Goal: Use online tool/utility: Use online tool/utility

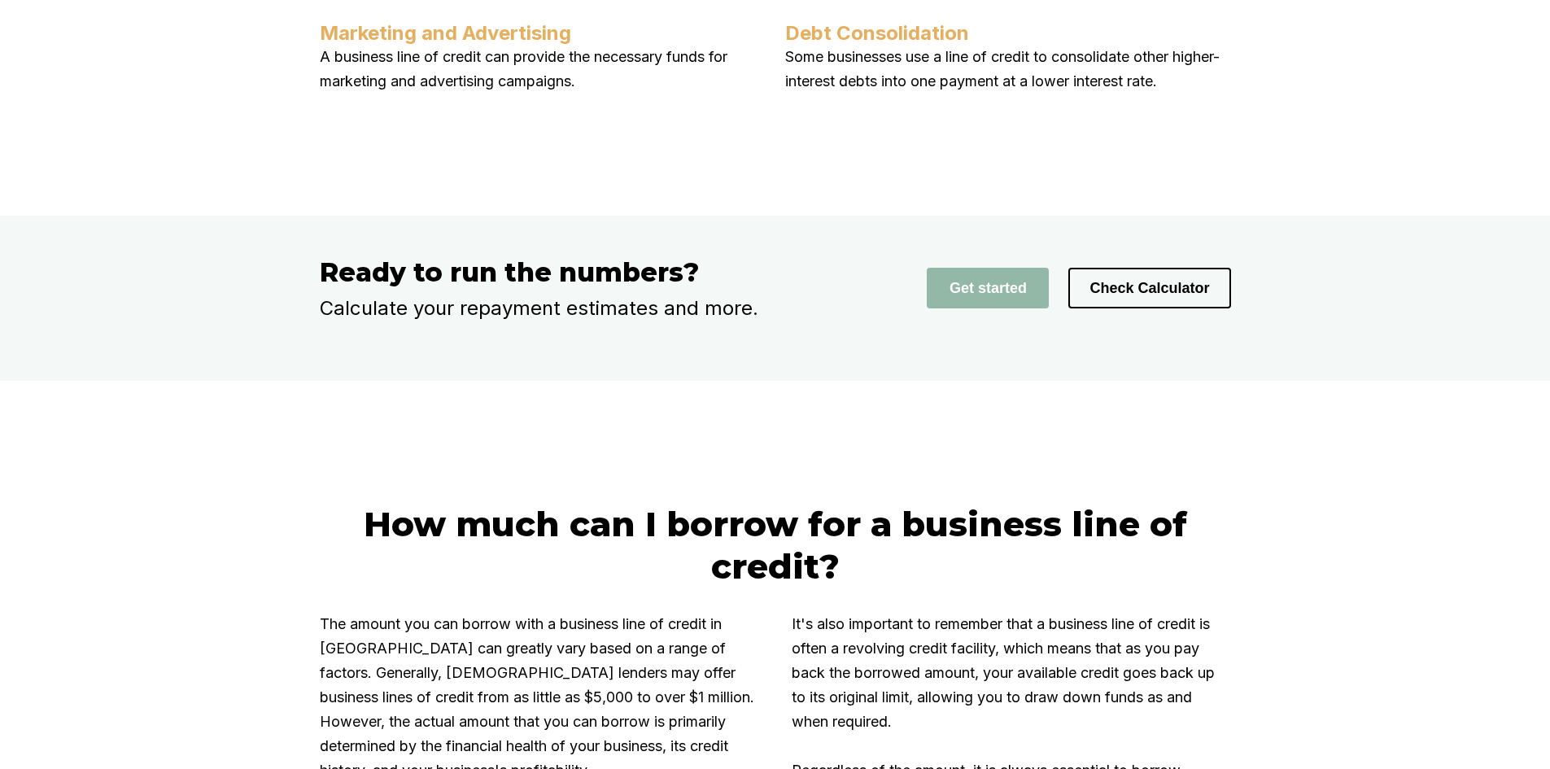
scroll to position [2495, 0]
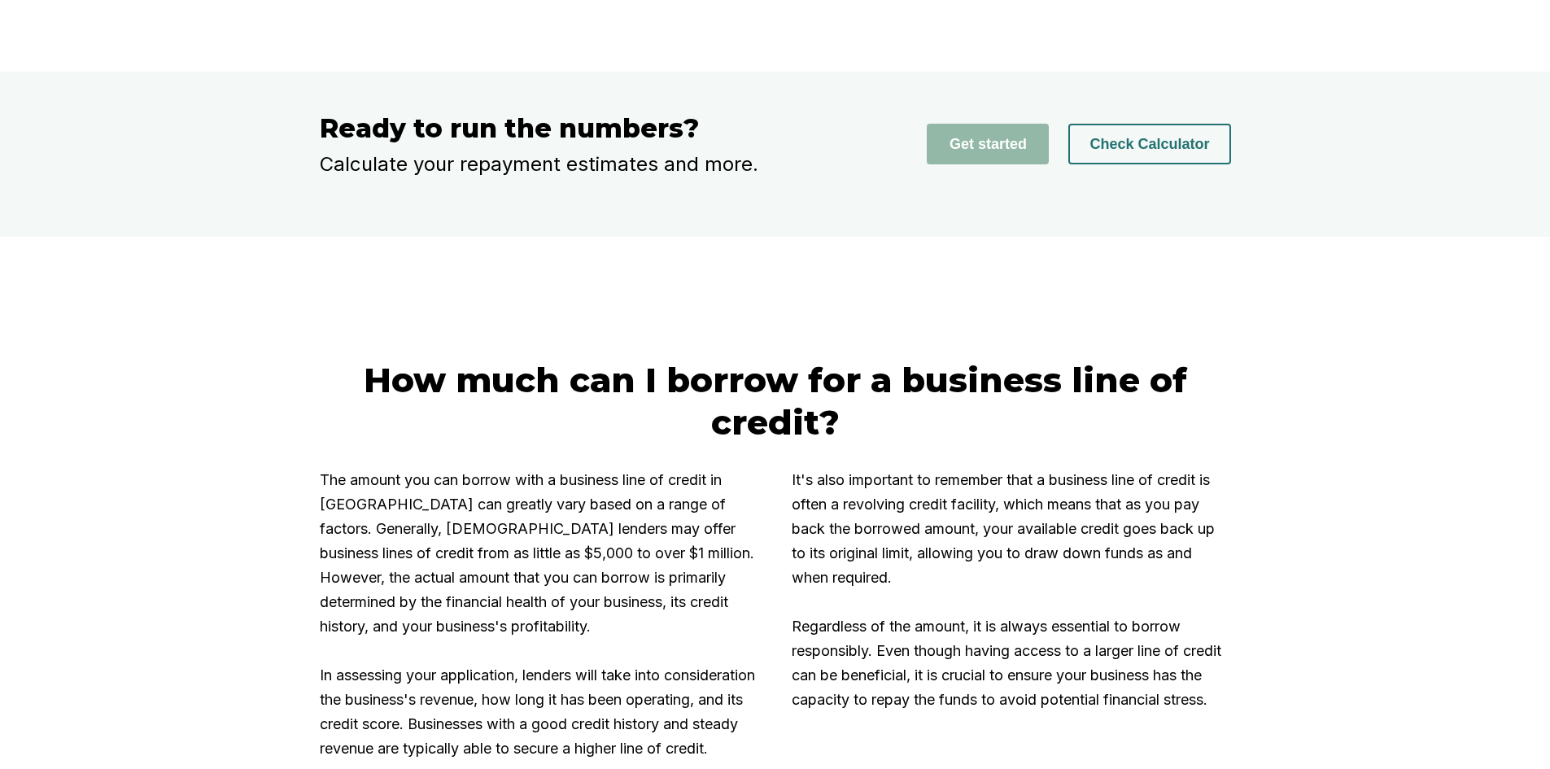
click at [1189, 164] on button "Check Calculator" at bounding box center [1149, 144] width 162 height 41
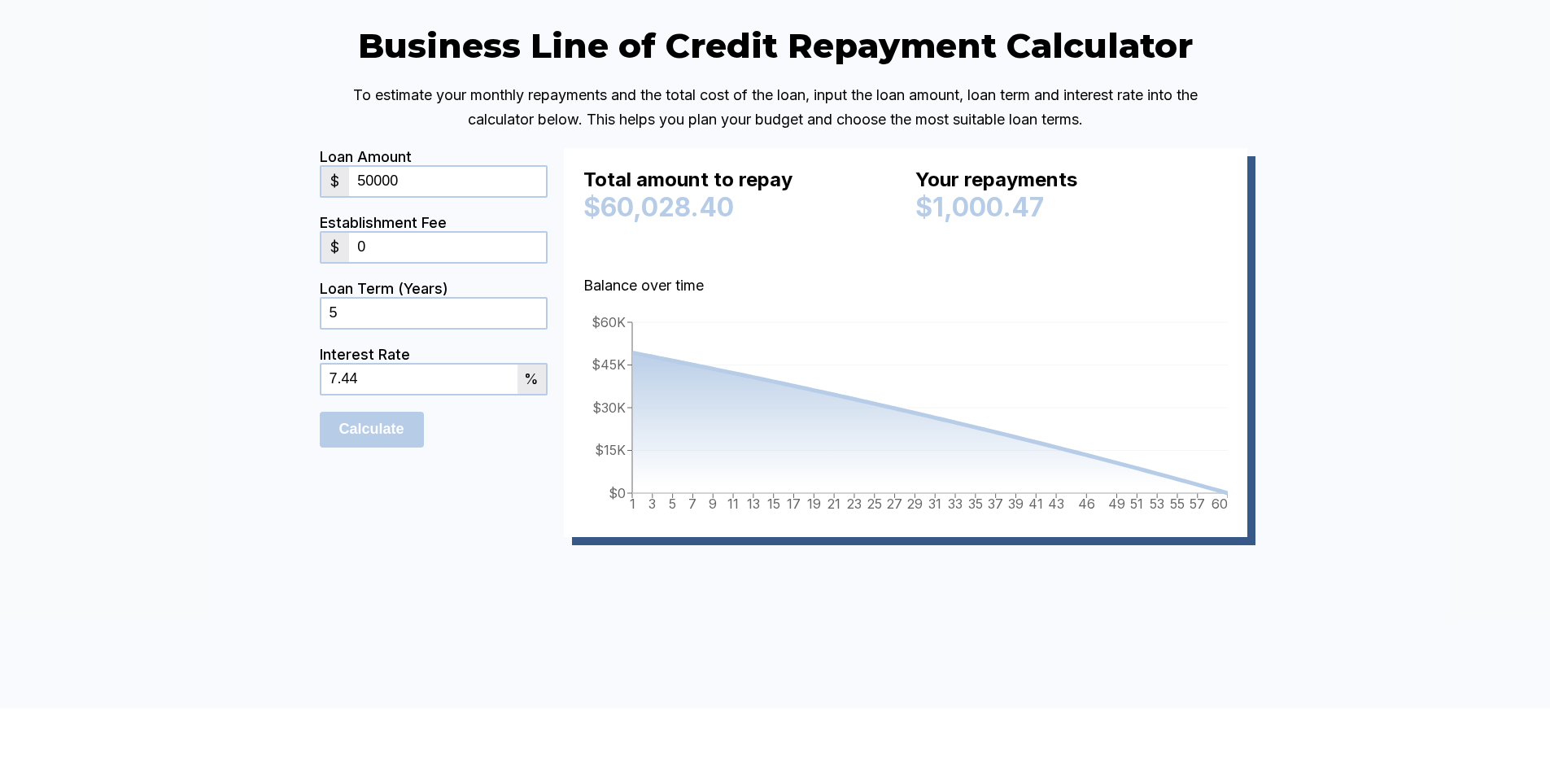
drag, startPoint x: 373, startPoint y: 266, endPoint x: 214, endPoint y: 274, distance: 158.9
click at [247, 271] on div "Business Line of Credit Repayment Calculator To estimate your monthly repayment…" at bounding box center [775, 304] width 1550 height 805
type input "30000"
click at [185, 441] on div "Business Line of Credit Repayment Calculator To estimate your monthly repayment…" at bounding box center [775, 304] width 1550 height 805
click at [405, 447] on input "Calculate" at bounding box center [372, 430] width 104 height 36
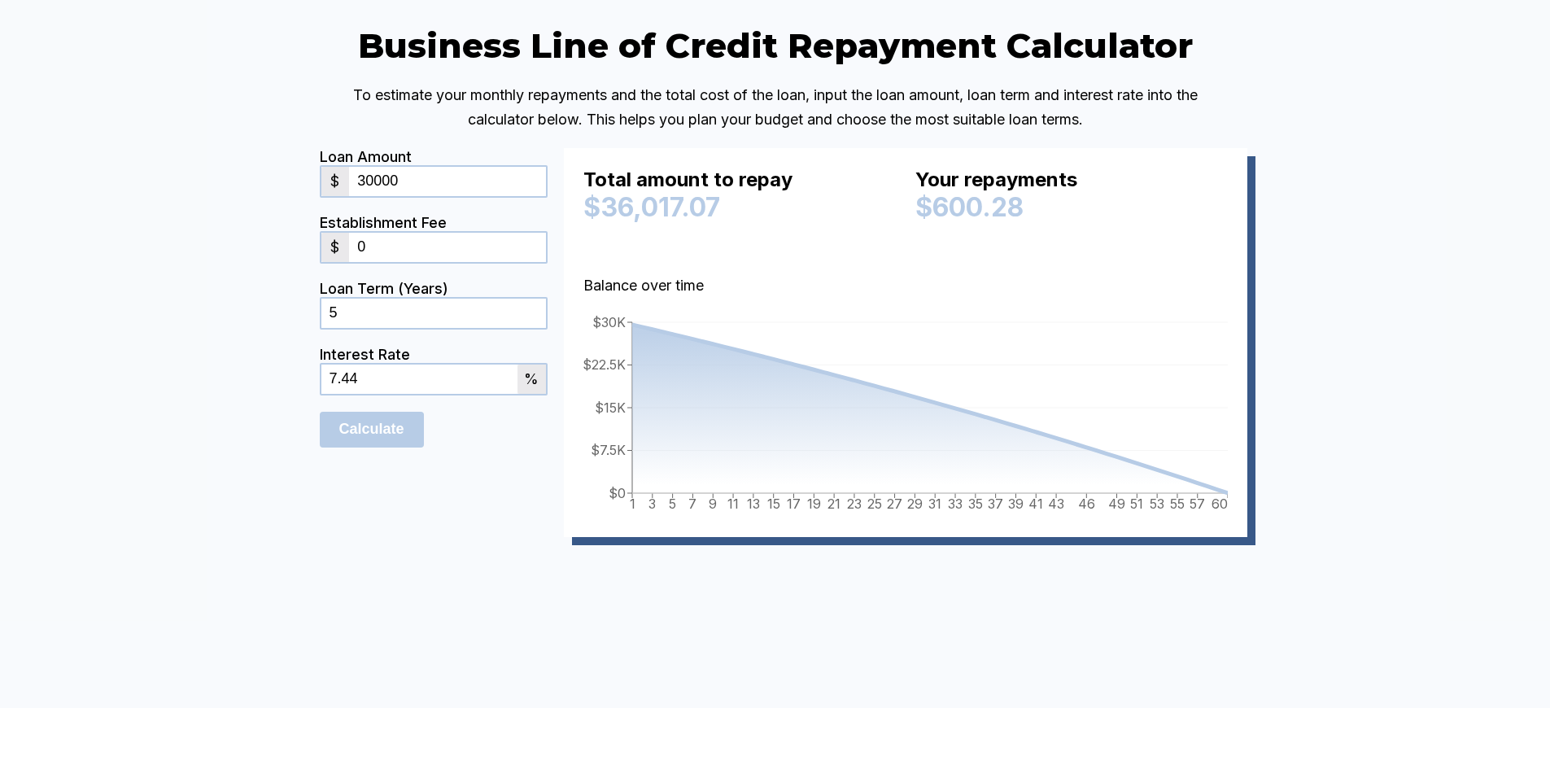
click at [364, 328] on input "5" at bounding box center [433, 313] width 225 height 29
drag, startPoint x: 364, startPoint y: 412, endPoint x: 306, endPoint y: 413, distance: 57.8
click at [317, 409] on div "Business Line of Credit Repayment Calculator To estimate your monthly repayment…" at bounding box center [775, 304] width 976 height 561
drag, startPoint x: 210, startPoint y: 509, endPoint x: 357, endPoint y: 538, distance: 150.0
click at [207, 511] on div "Business Line of Credit Repayment Calculator To estimate your monthly repayment…" at bounding box center [775, 304] width 1550 height 805
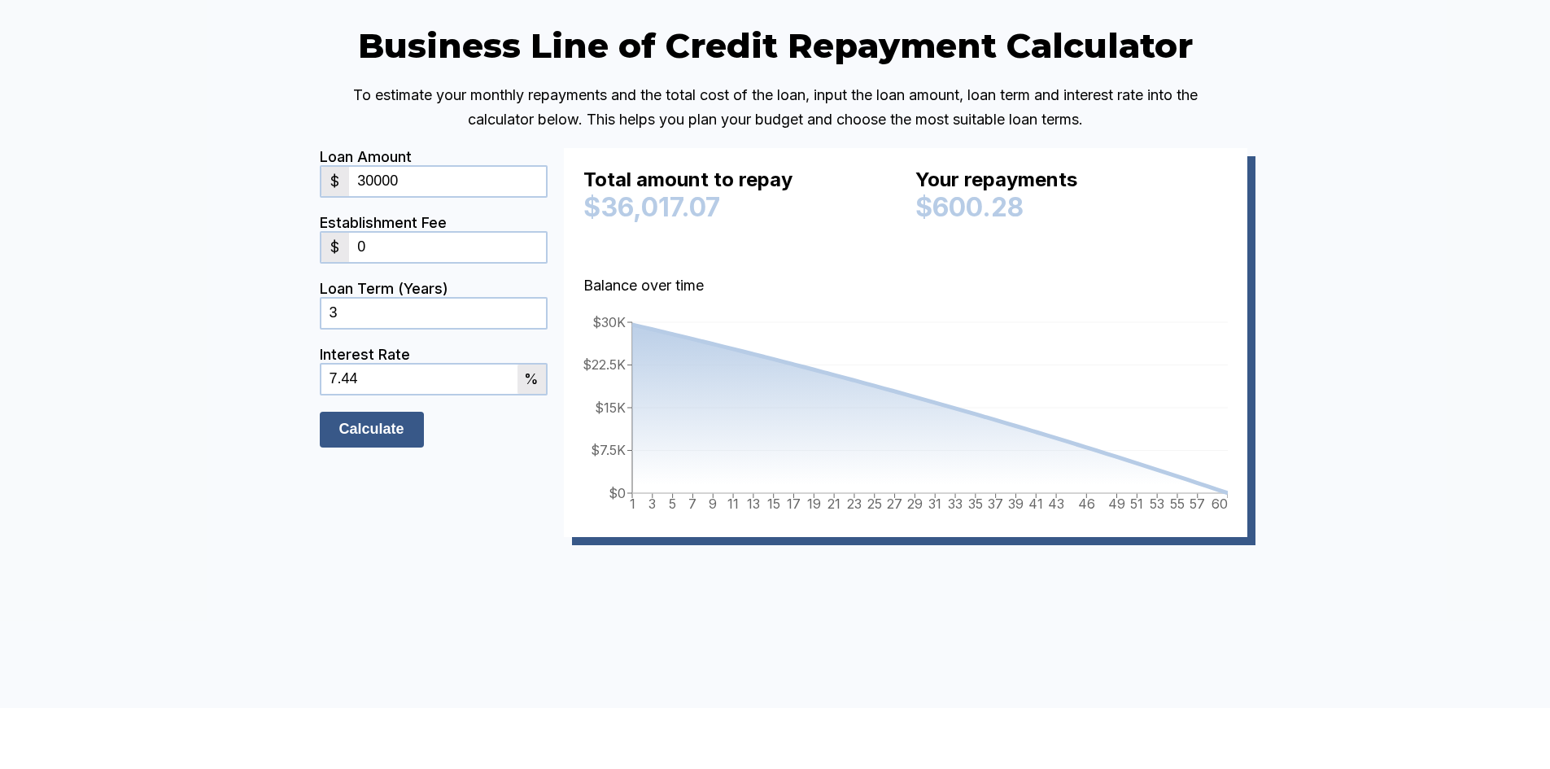
click at [376, 447] on input "Calculate" at bounding box center [372, 430] width 104 height 36
click at [377, 447] on input "Calculate" at bounding box center [372, 430] width 104 height 36
drag, startPoint x: 347, startPoint y: 412, endPoint x: 295, endPoint y: 404, distance: 51.8
click at [302, 404] on div "Business Line of Credit Repayment Calculator To estimate your monthly repayment…" at bounding box center [775, 304] width 976 height 561
type input "5"
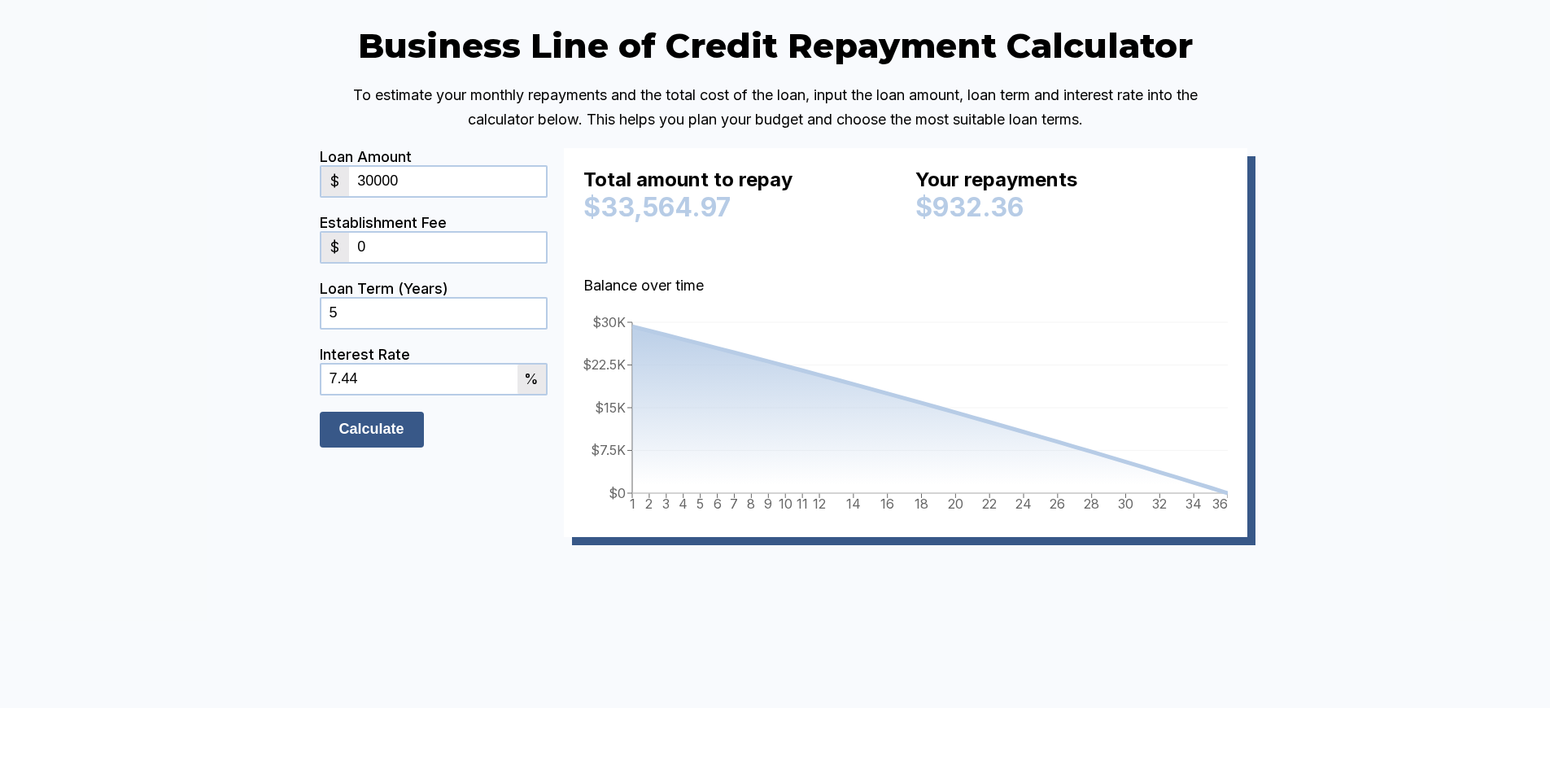
click at [360, 447] on input "Calculate" at bounding box center [372, 430] width 104 height 36
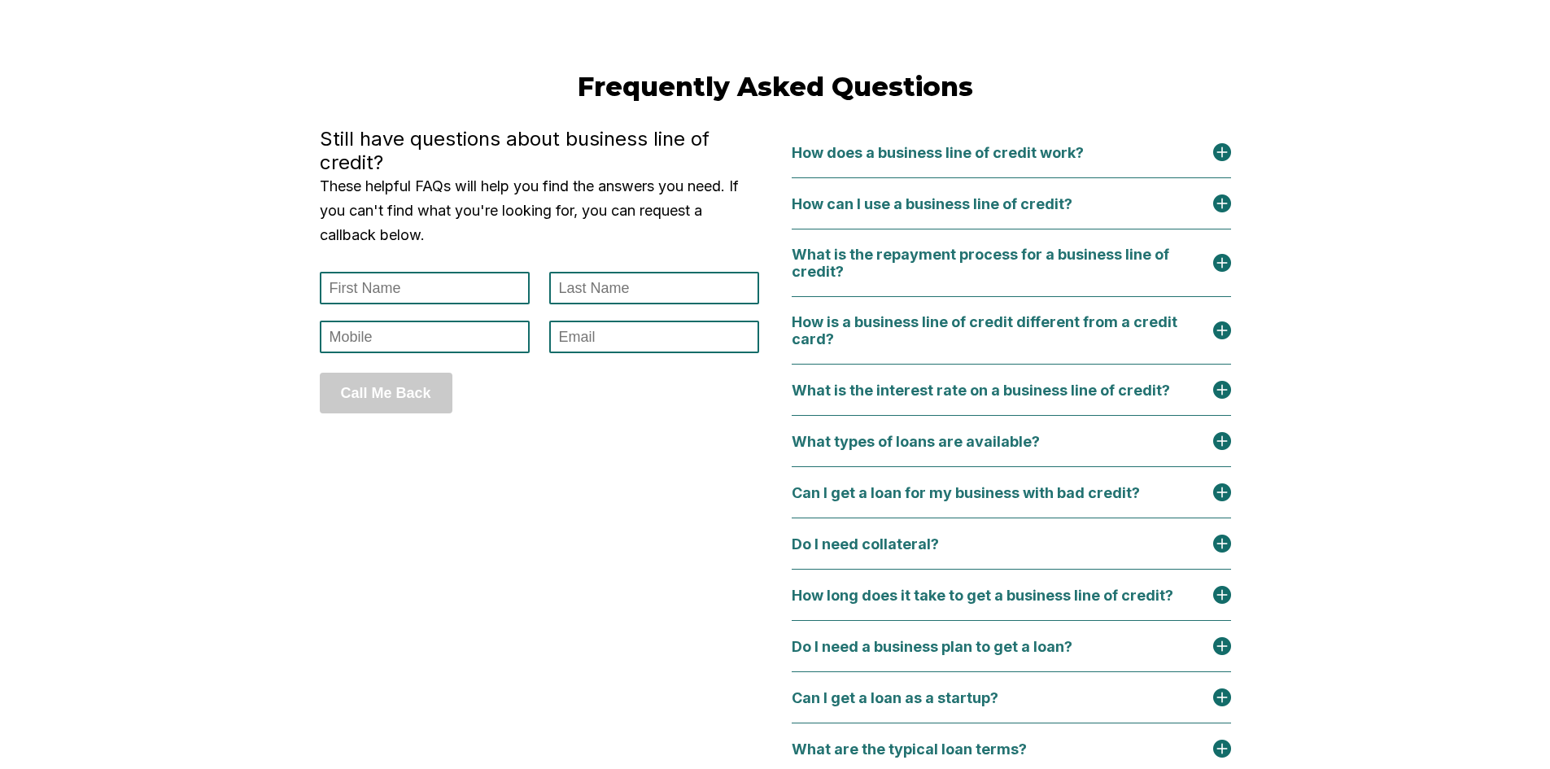
scroll to position [7044, 0]
